Goal: Download file/media

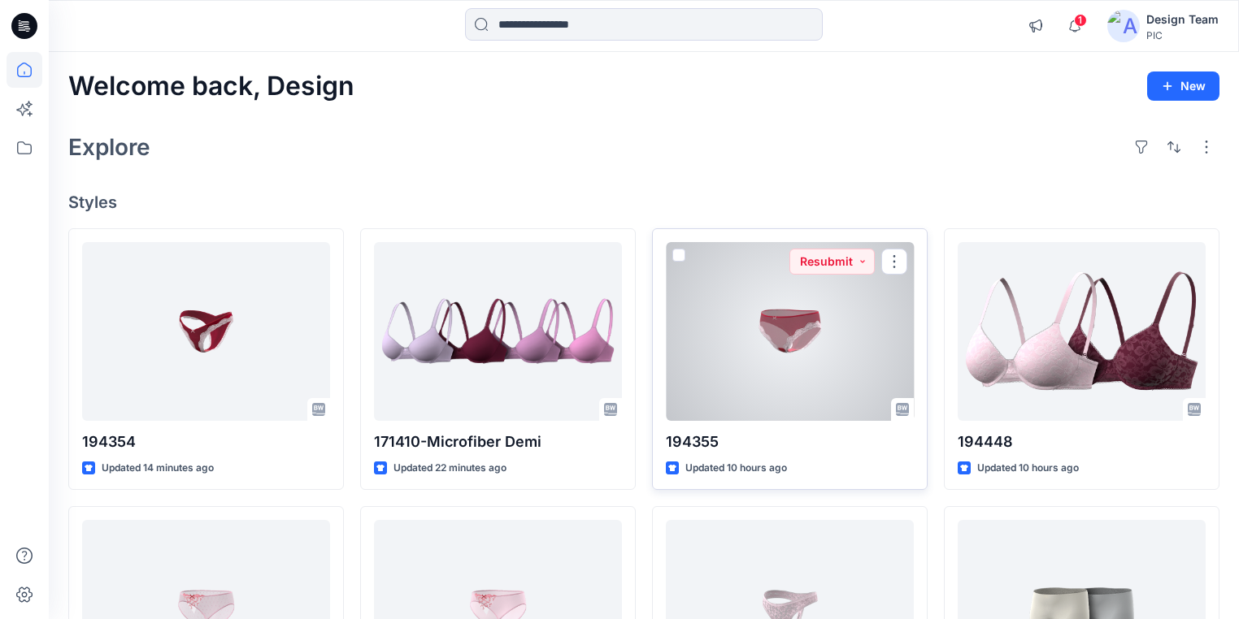
click at [806, 361] on div at bounding box center [790, 331] width 248 height 179
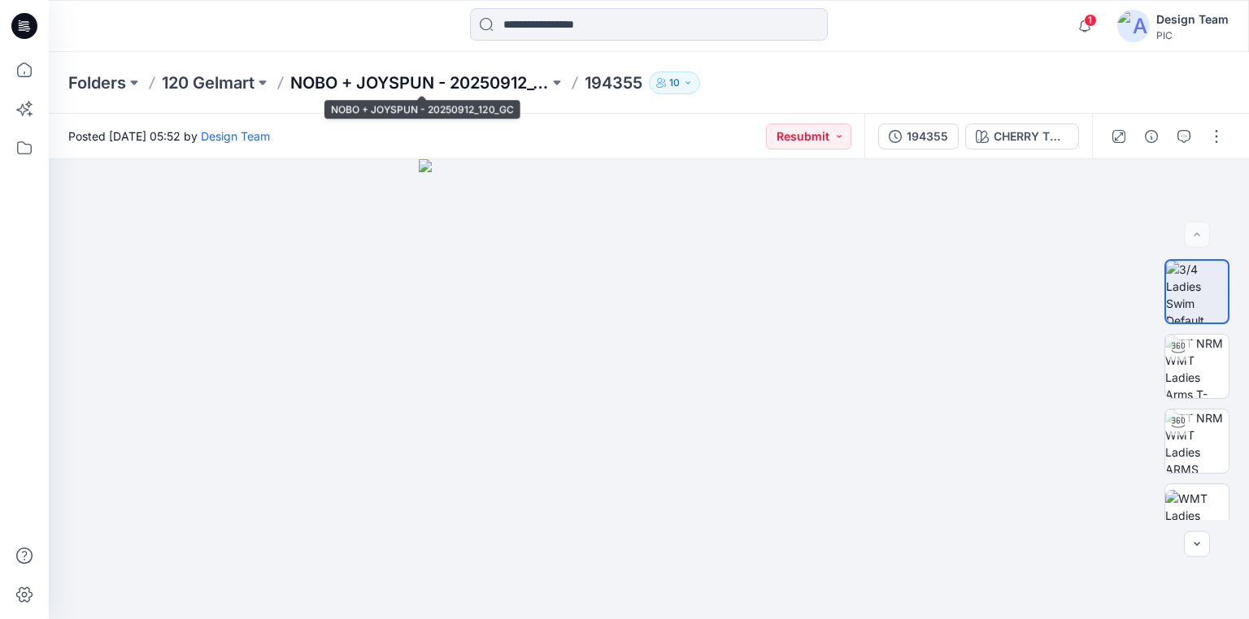
click at [530, 83] on p "NOBO + JOYSPUN - 20250912_120_GC" at bounding box center [419, 83] width 259 height 23
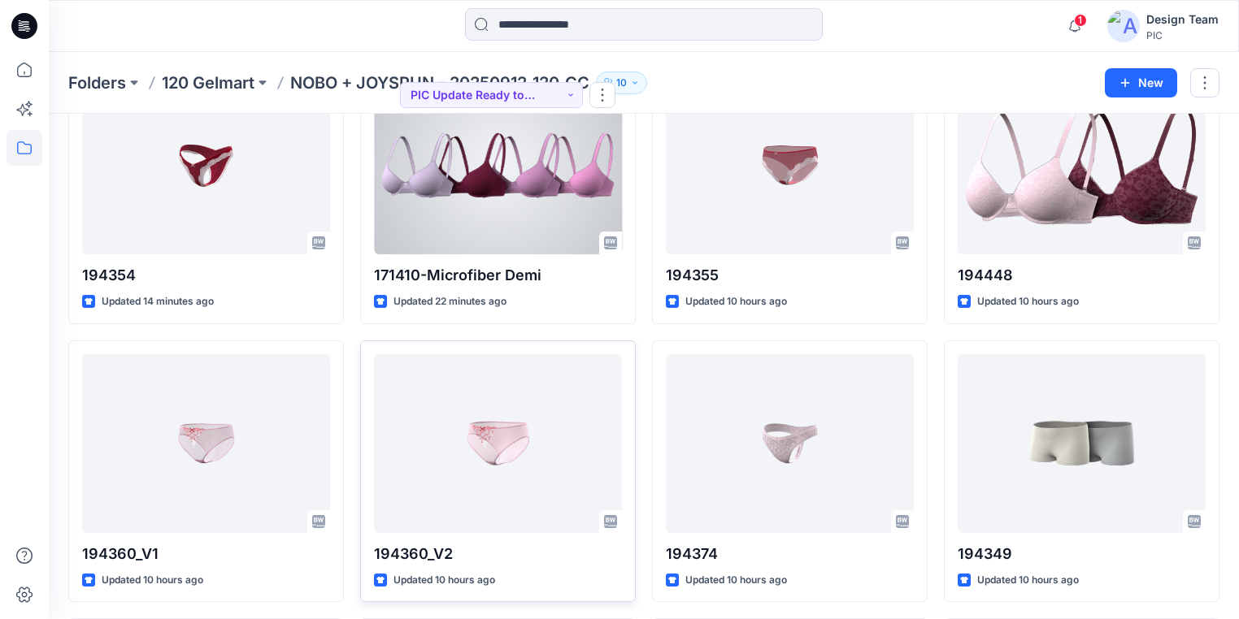
scroll to position [130, 0]
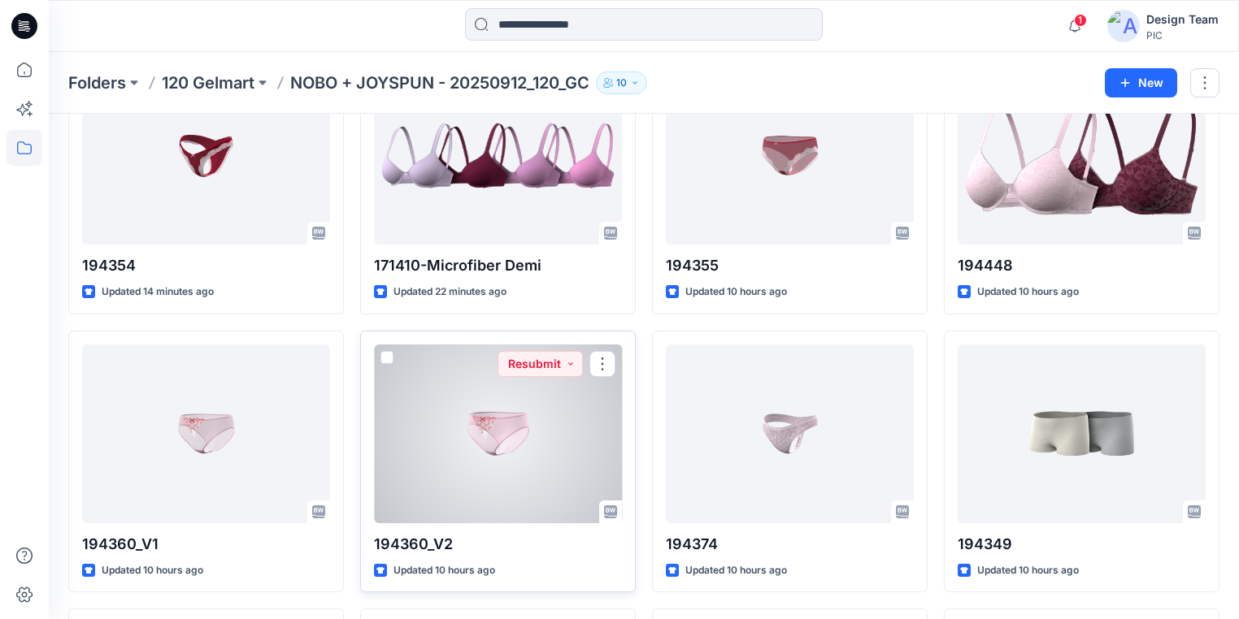
click at [567, 456] on div at bounding box center [498, 434] width 248 height 179
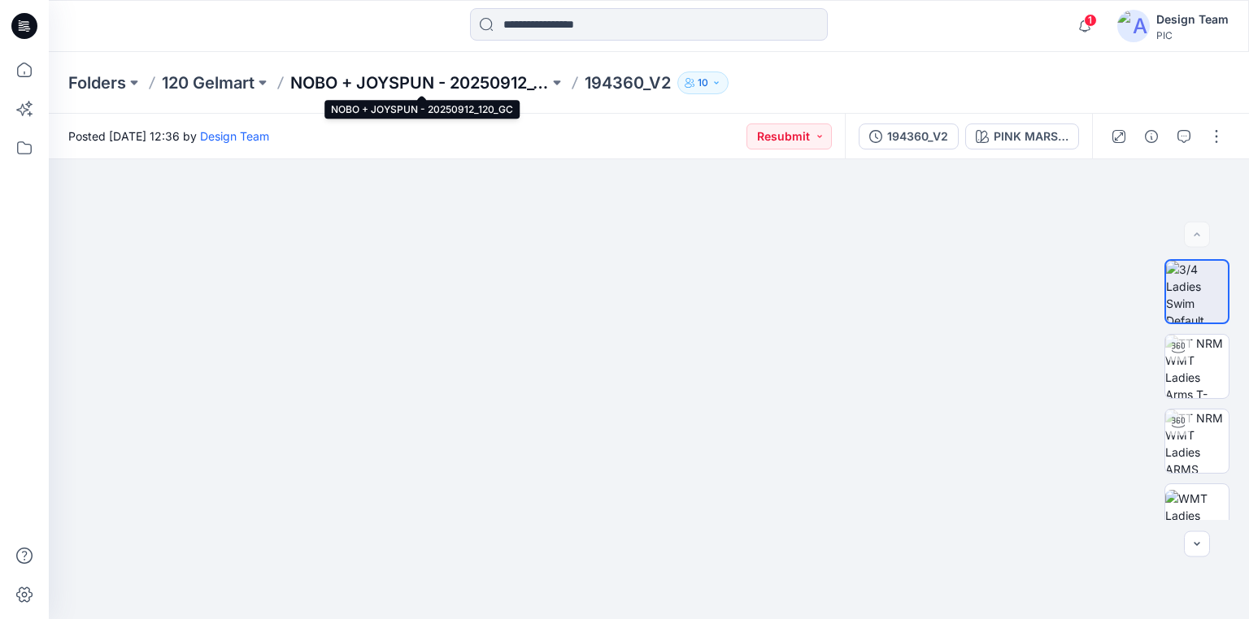
click at [475, 78] on p "NOBO + JOYSPUN - 20250912_120_GC" at bounding box center [419, 83] width 259 height 23
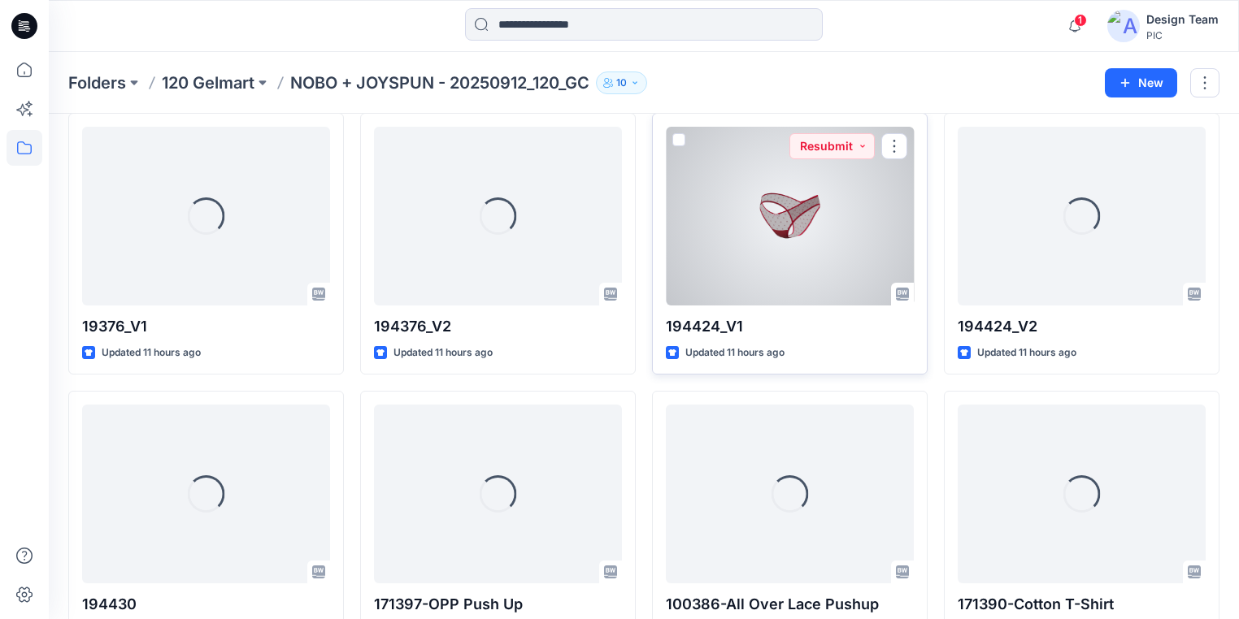
scroll to position [914, 0]
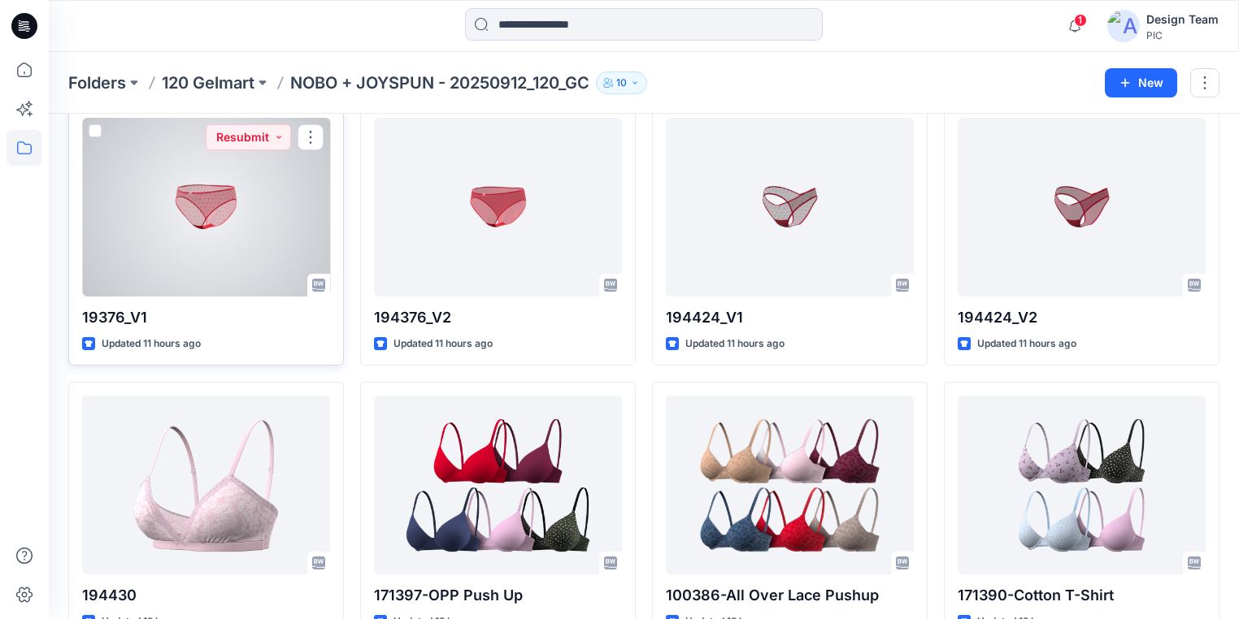
click at [260, 250] on div at bounding box center [206, 207] width 248 height 179
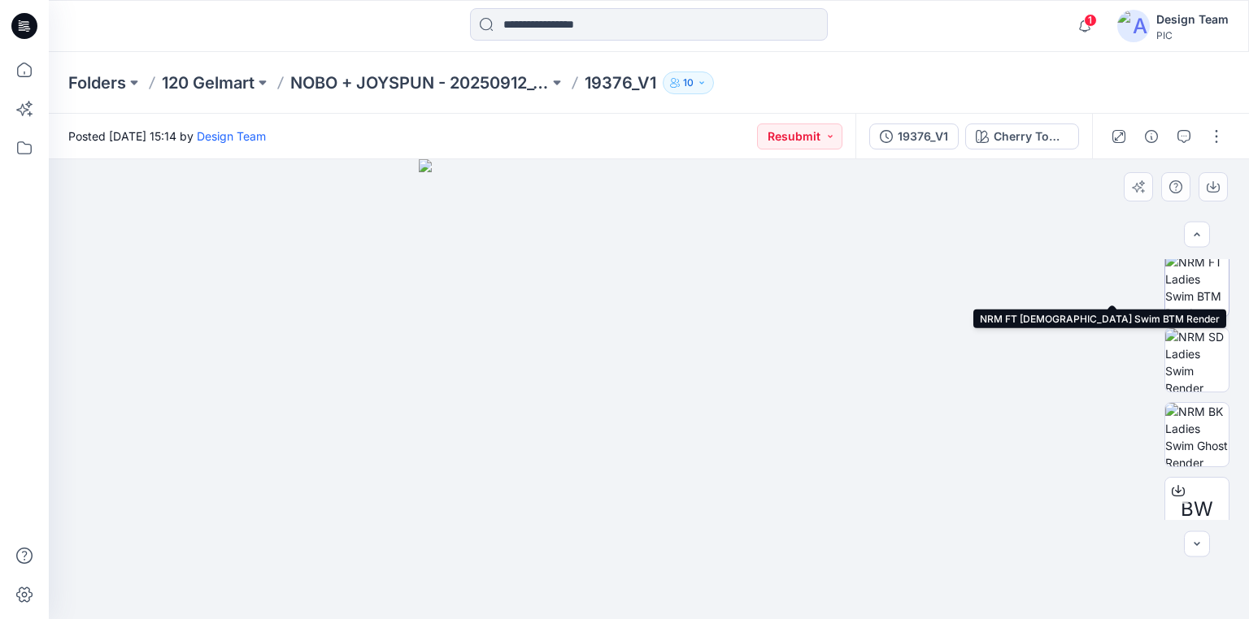
scroll to position [476, 0]
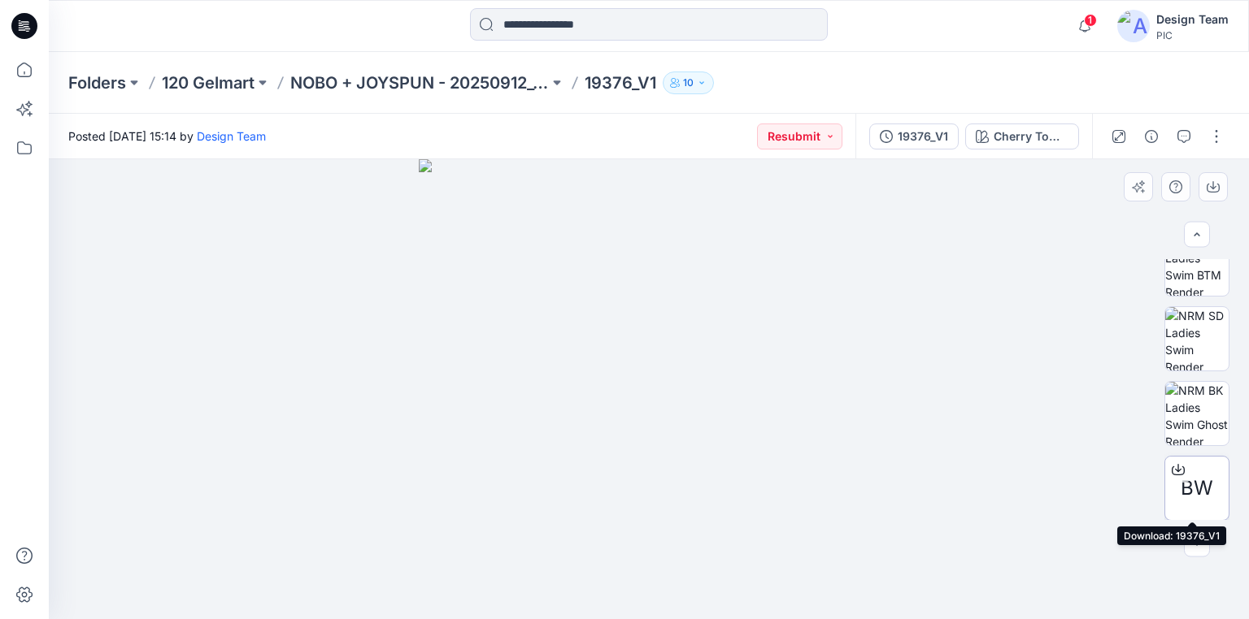
click at [1174, 467] on icon at bounding box center [1177, 469] width 13 height 13
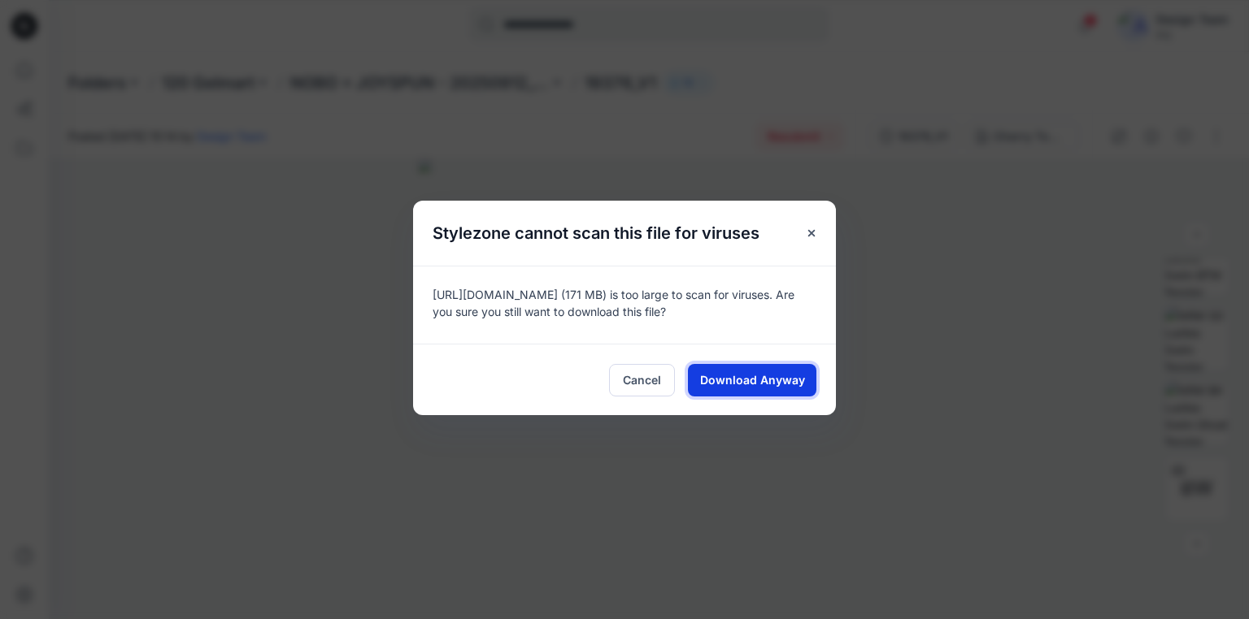
click at [776, 376] on span "Download Anyway" at bounding box center [752, 380] width 105 height 17
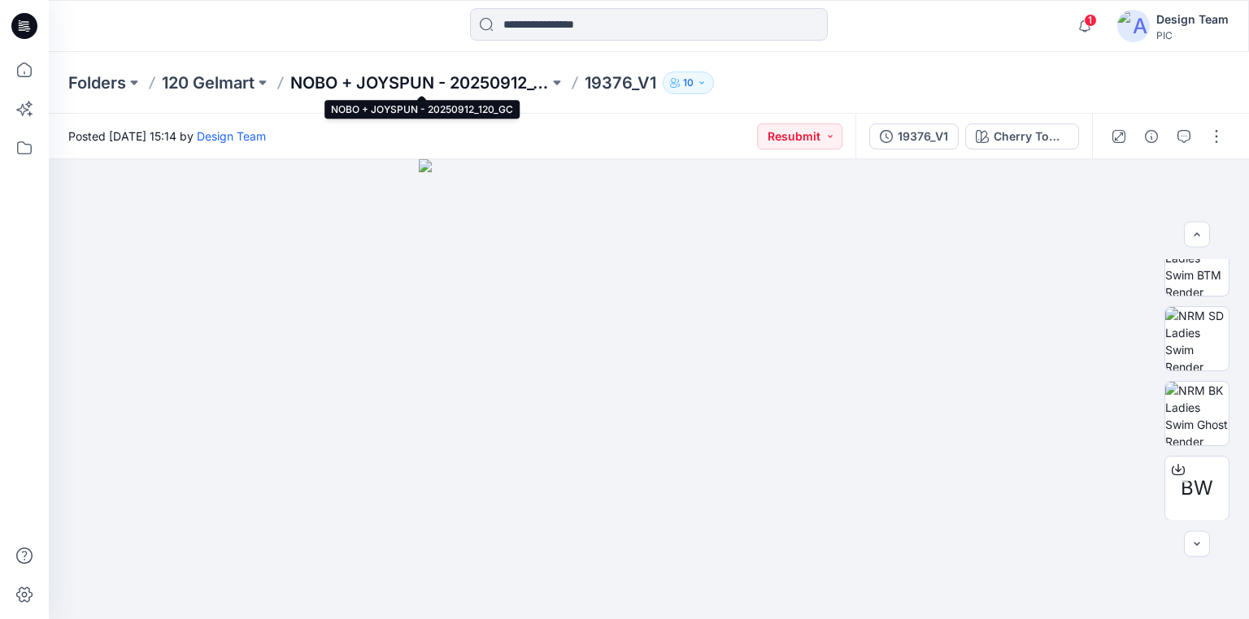
click at [335, 84] on p "NOBO + JOYSPUN - 20250912_120_GC" at bounding box center [419, 83] width 259 height 23
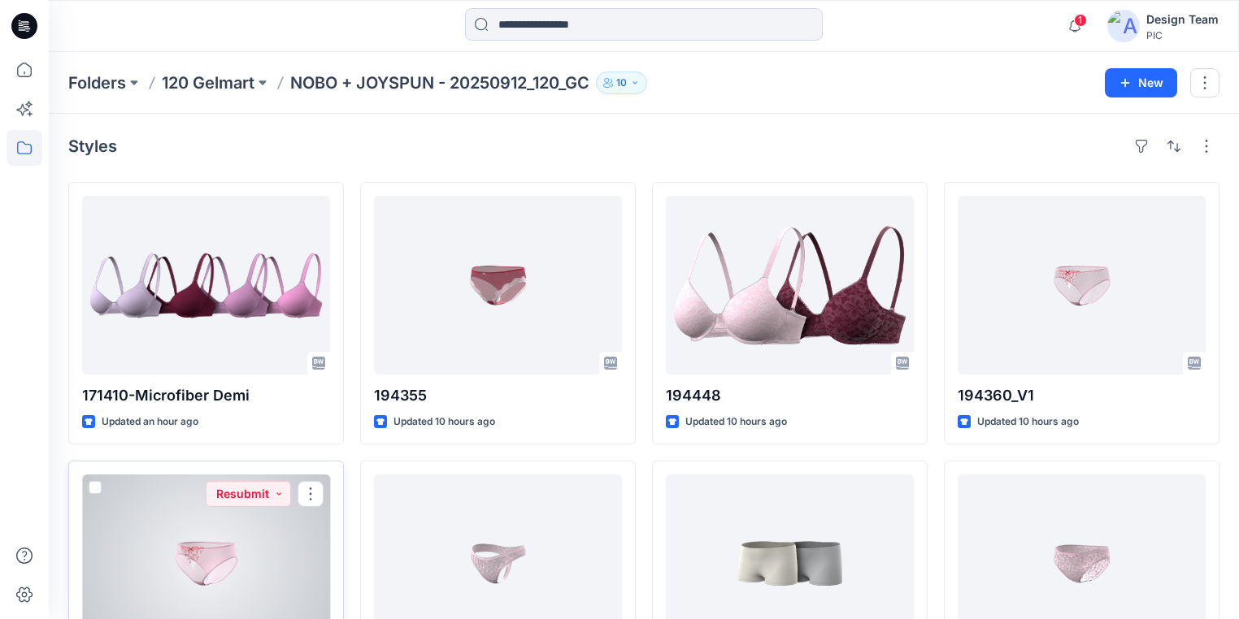
click at [286, 574] on div at bounding box center [206, 564] width 248 height 179
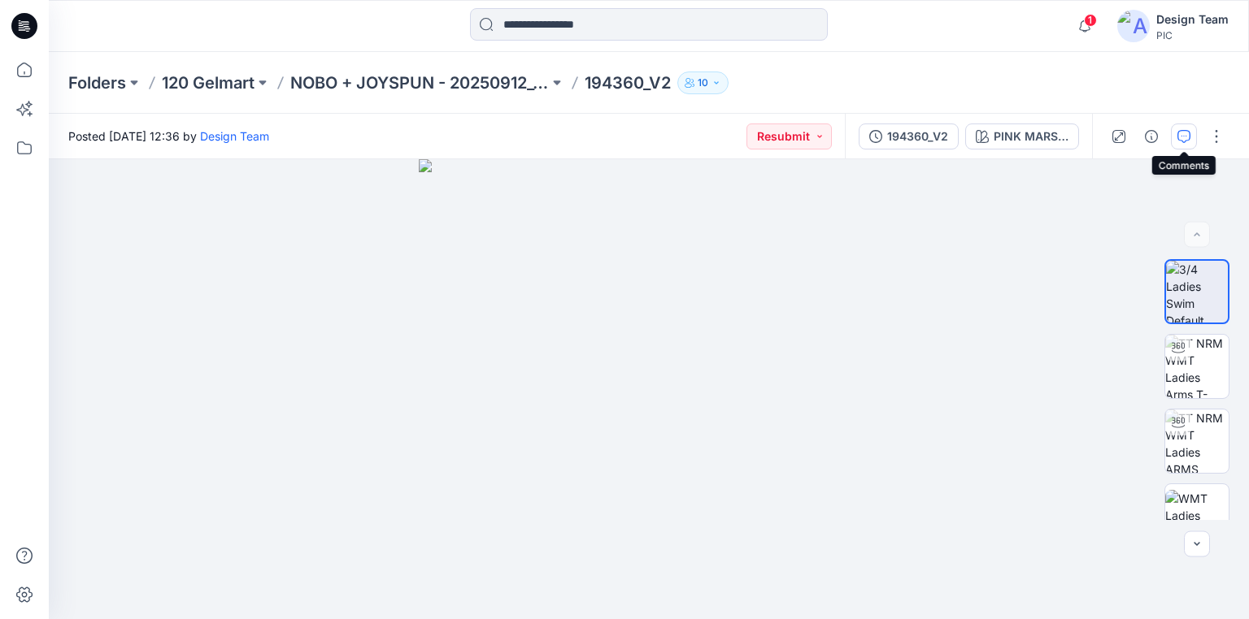
click at [1184, 141] on icon "button" at bounding box center [1183, 136] width 13 height 13
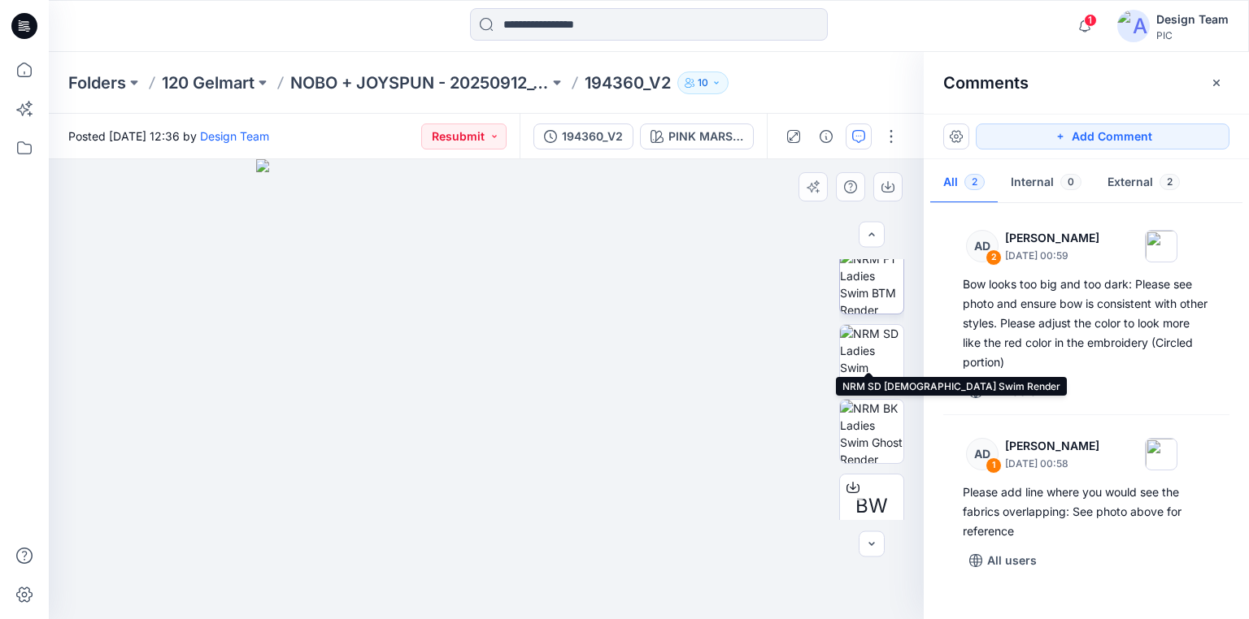
scroll to position [476, 0]
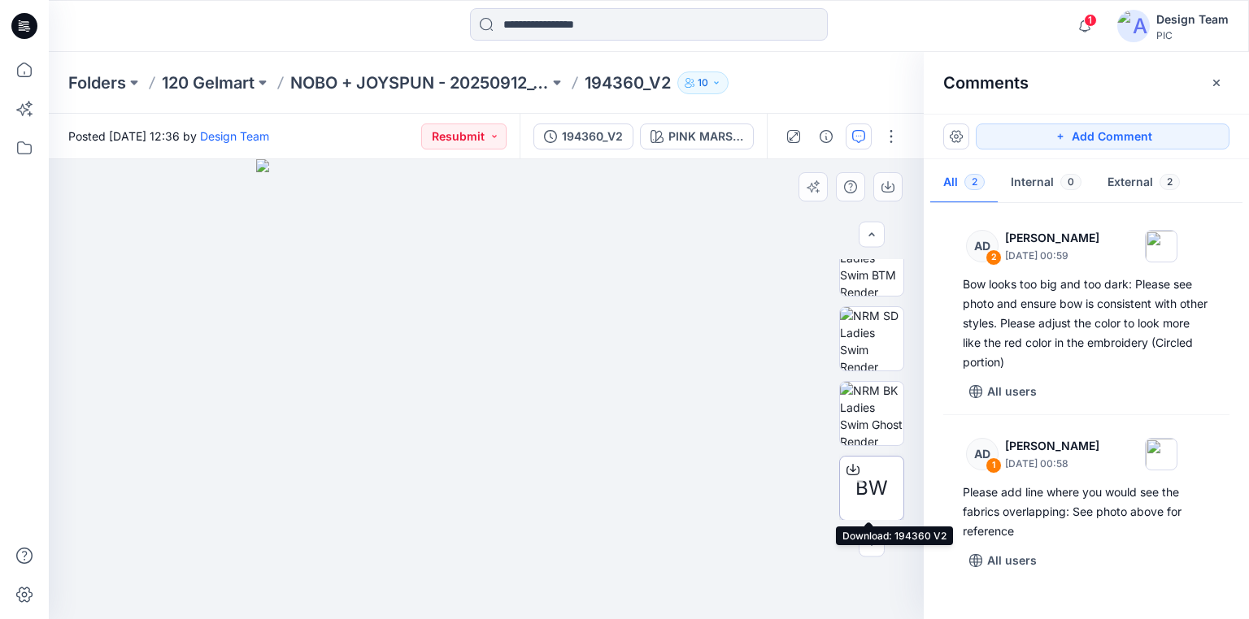
click at [846, 469] on icon at bounding box center [852, 469] width 13 height 13
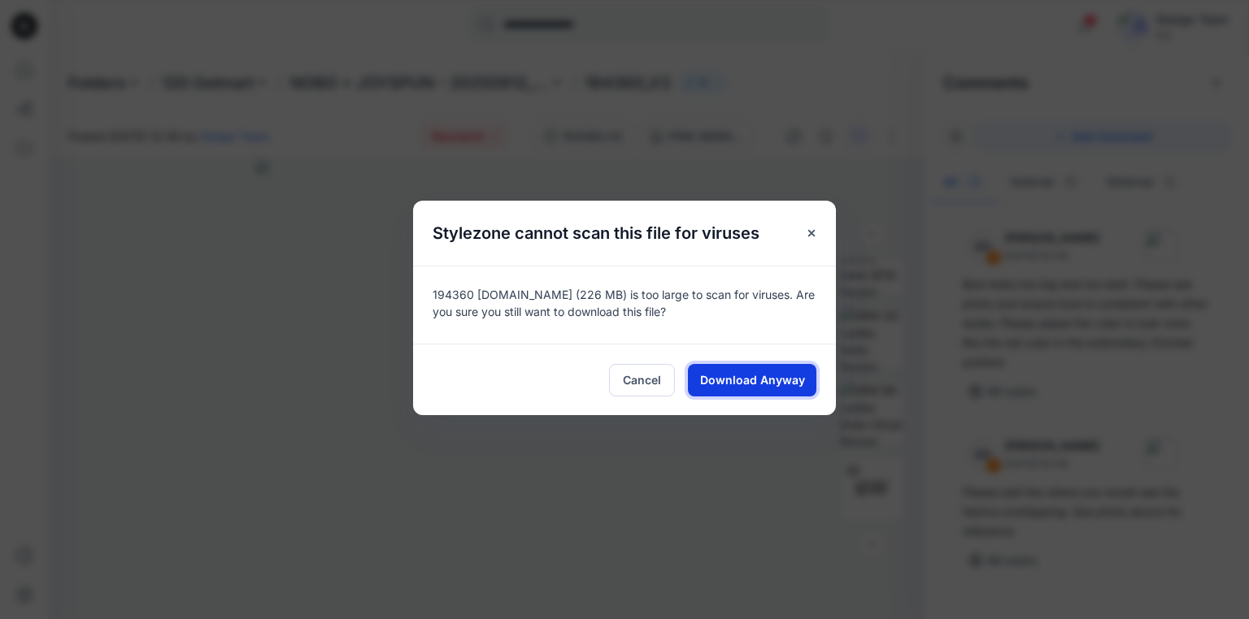
click at [755, 374] on span "Download Anyway" at bounding box center [752, 380] width 105 height 17
